Goal: Transaction & Acquisition: Purchase product/service

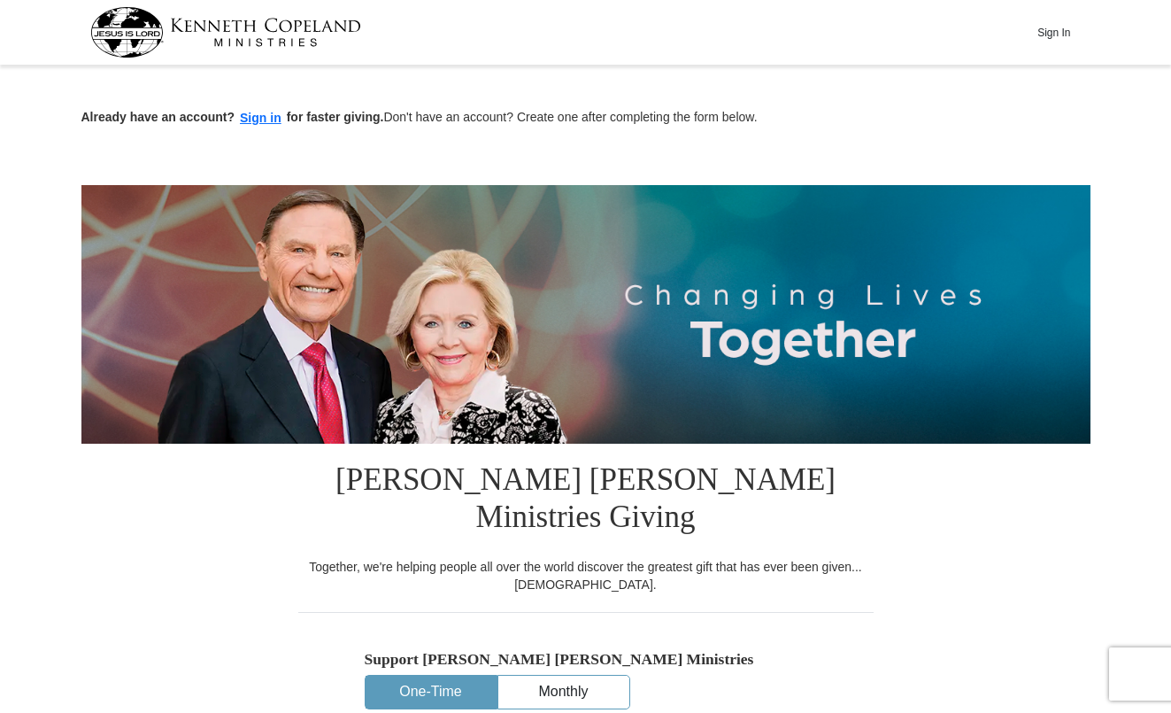
click at [474, 675] on button "One-Time" at bounding box center [431, 691] width 131 height 33
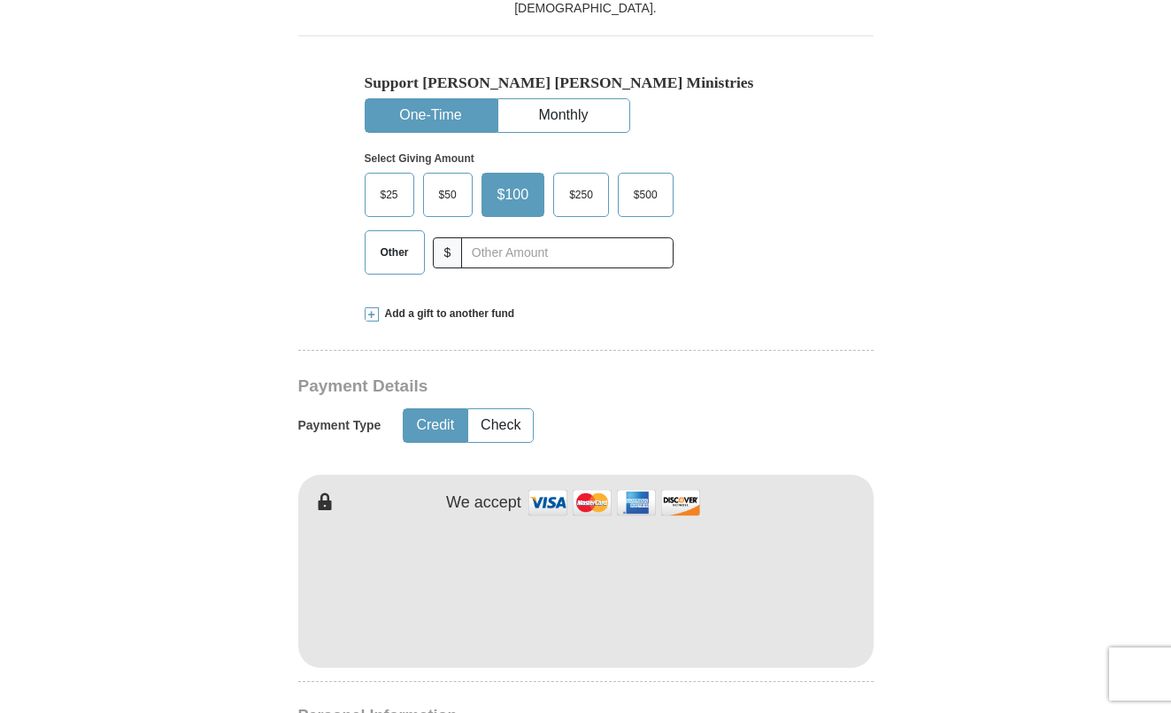
scroll to position [579, 0]
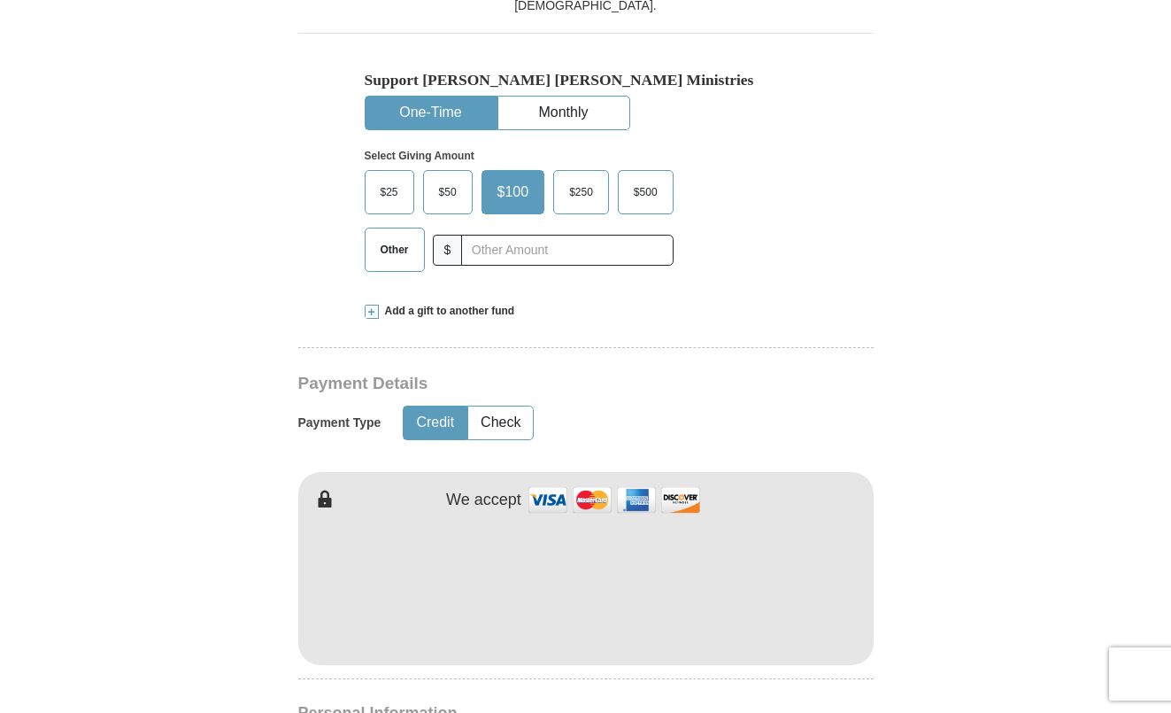
click at [388, 179] on span "$25" at bounding box center [389, 192] width 35 height 27
click at [0, 0] on input "$25" at bounding box center [0, 0] width 0 height 0
type input "Mark"
type input "Ranich"
type input "[EMAIL_ADDRESS][DOMAIN_NAME]"
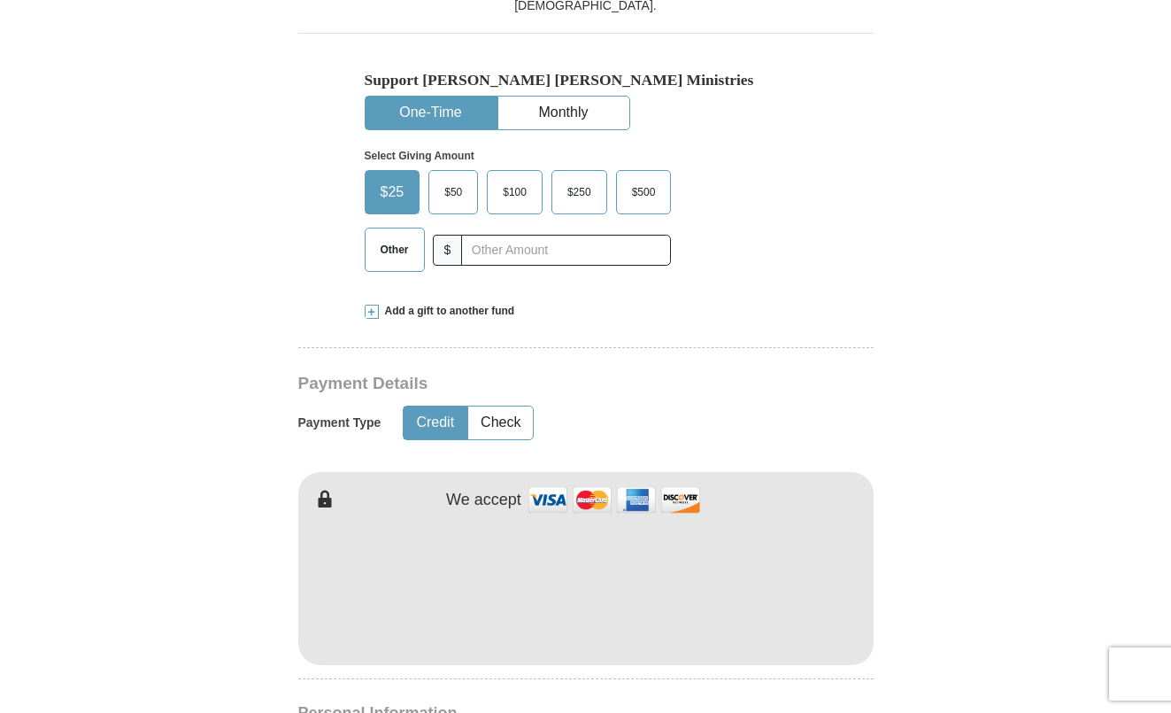
type input "[GEOGRAPHIC_DATA]"
select select "MI"
type input "48038-4519"
type input "5864199850"
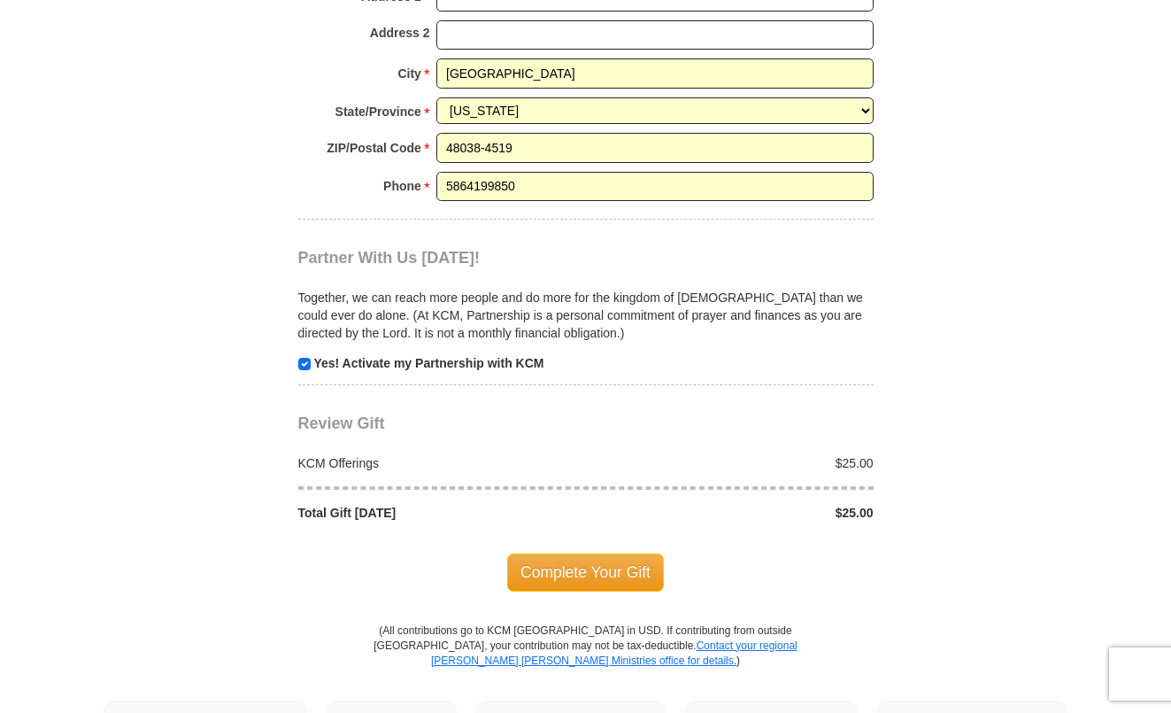
scroll to position [1593, 0]
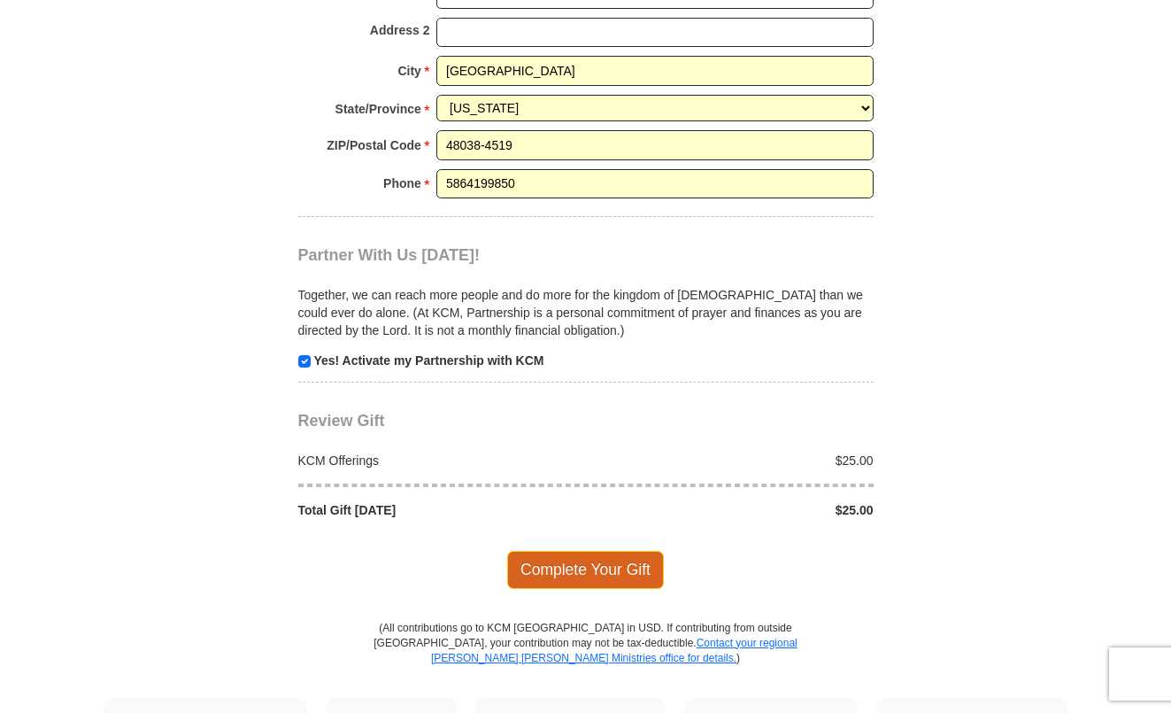
click at [642, 551] on span "Complete Your Gift" at bounding box center [585, 569] width 157 height 37
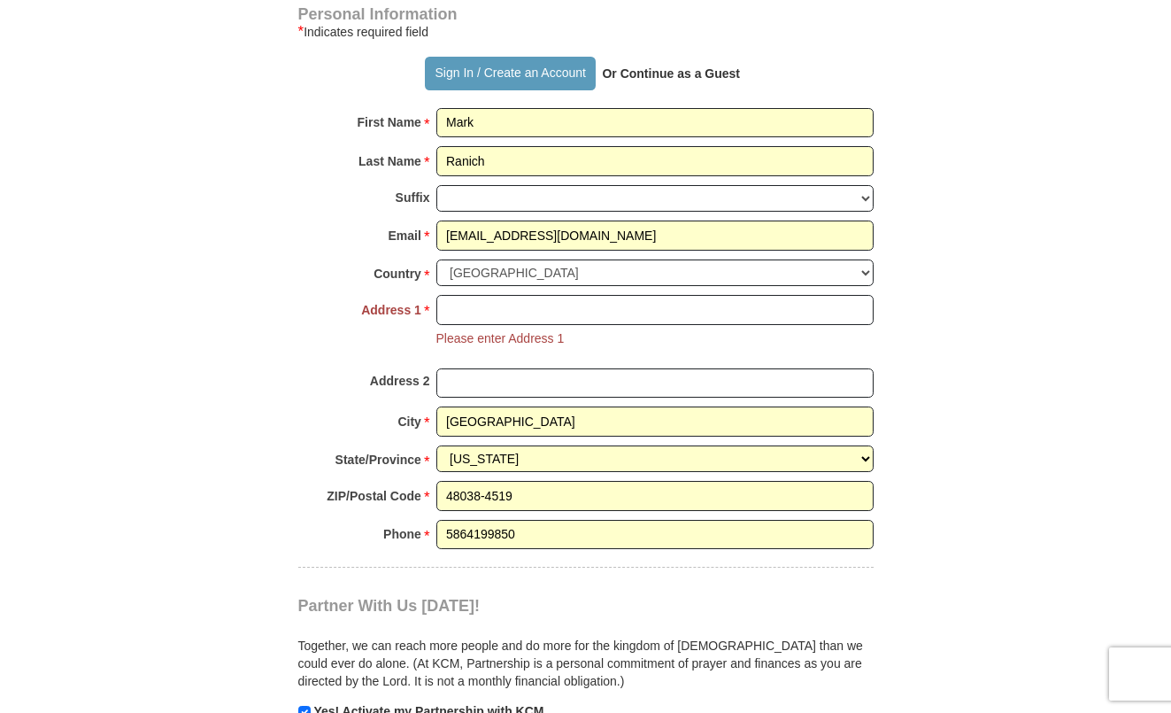
scroll to position [1277, 0]
click at [552, 296] on input "Address 1 *" at bounding box center [654, 311] width 437 height 30
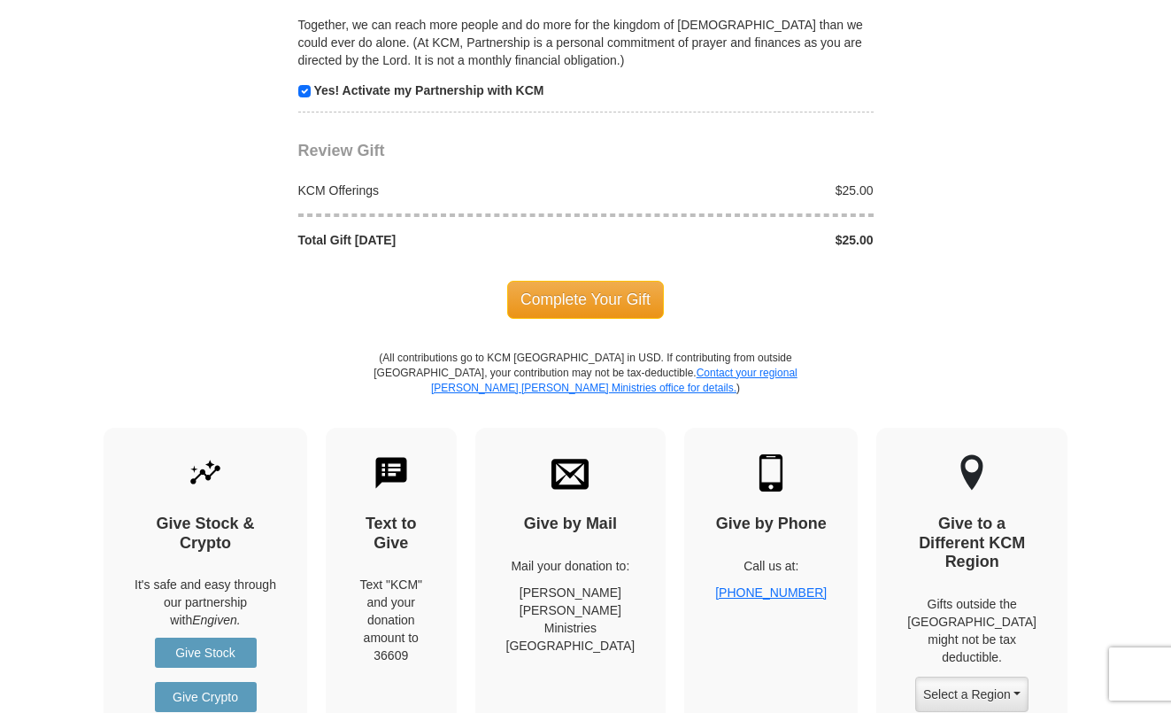
scroll to position [1896, 0]
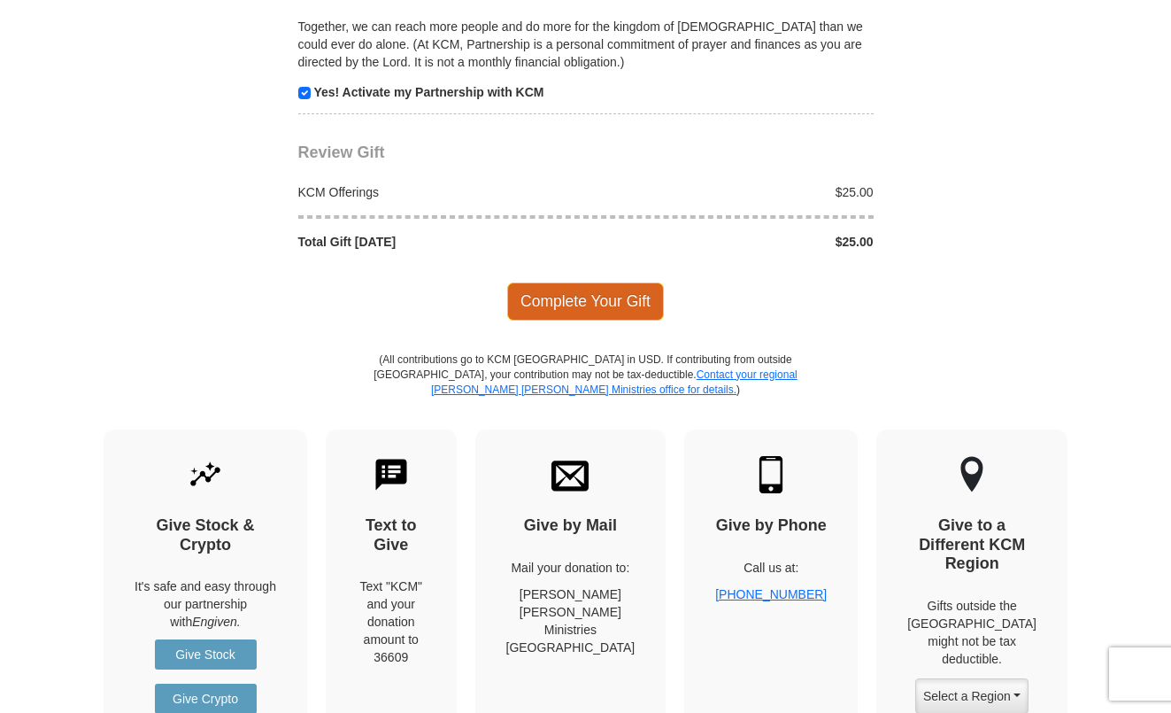
type input "16570 [PERSON_NAME] Dr"
click at [653, 282] on span "Complete Your Gift" at bounding box center [585, 300] width 157 height 37
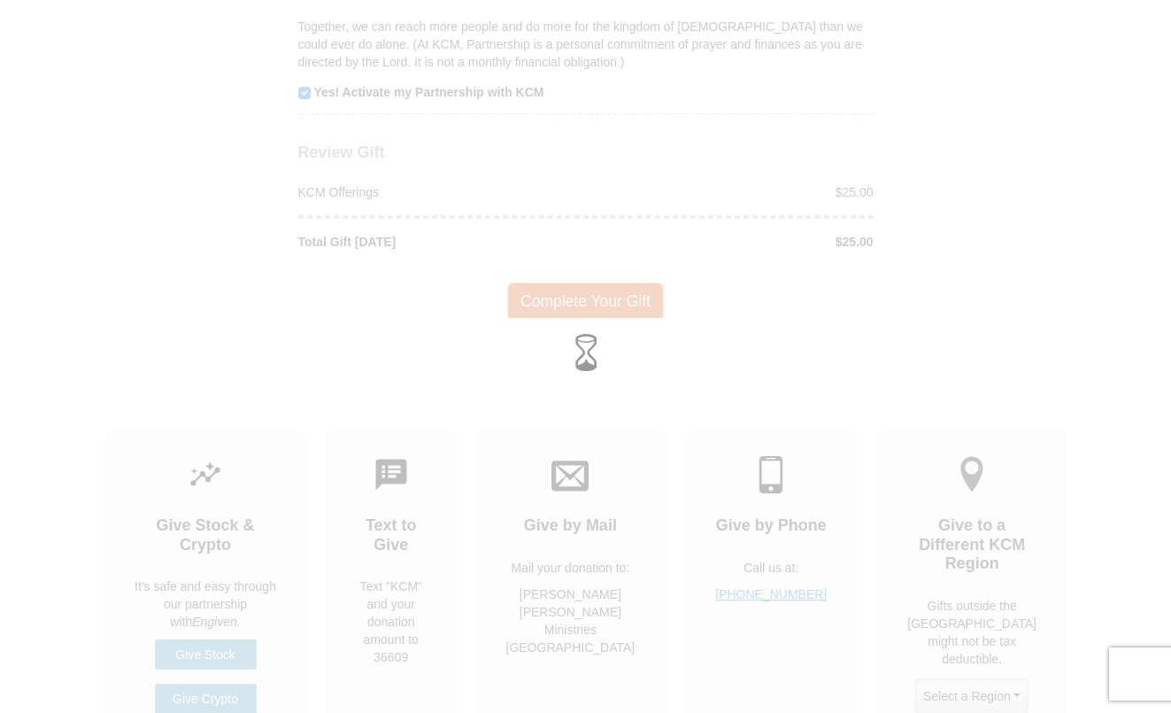
scroll to position [1862, 0]
